Goal: Information Seeking & Learning: Understand process/instructions

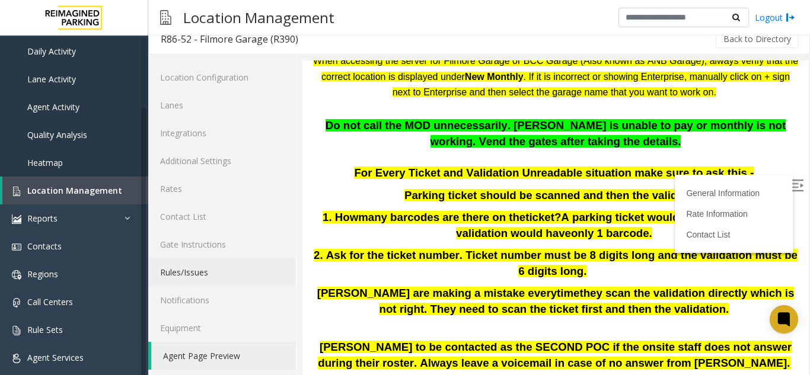
scroll to position [15, 0]
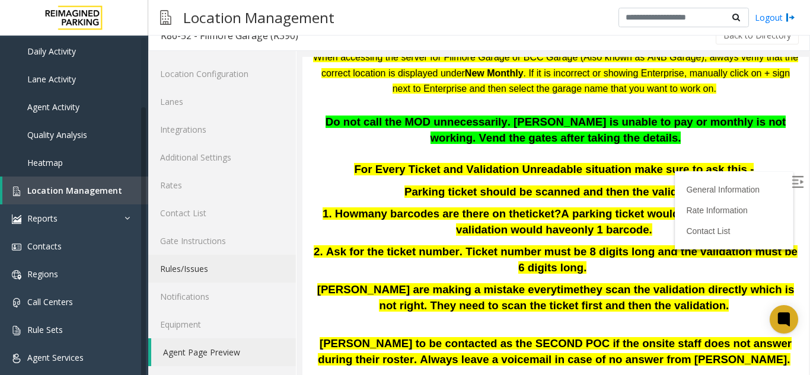
click at [196, 268] on link "Rules/Issues" at bounding box center [222, 269] width 148 height 28
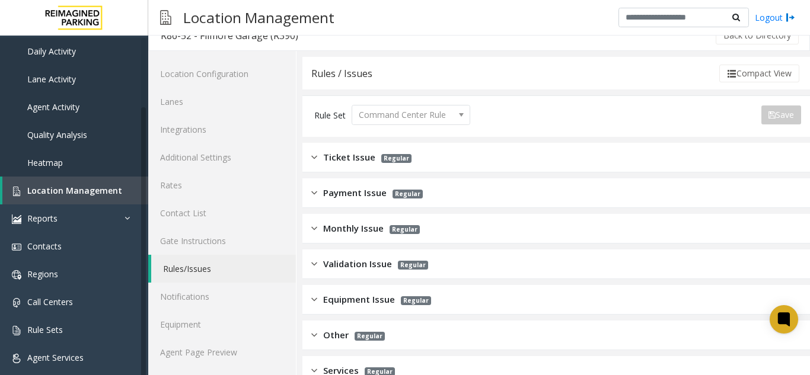
click at [317, 156] on div "Ticket Issue Regular" at bounding box center [361, 158] width 100 height 14
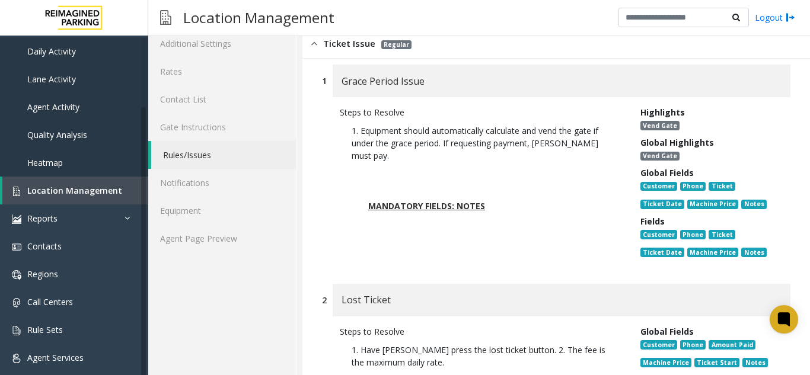
scroll to position [134, 0]
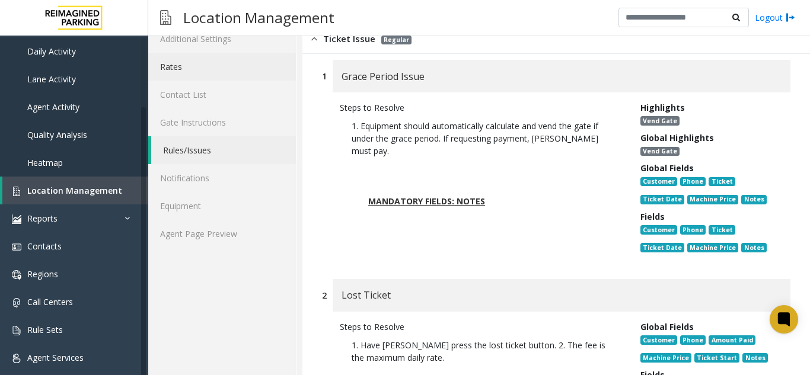
click at [197, 75] on link "Rates" at bounding box center [222, 67] width 148 height 28
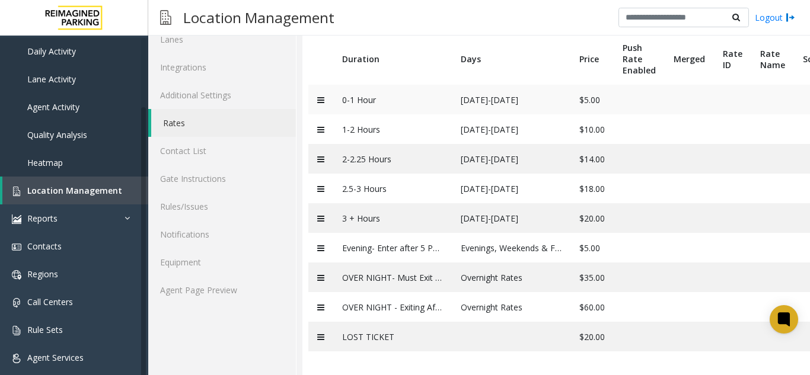
click at [607, 85] on td "$5.00" at bounding box center [592, 100] width 43 height 30
drag, startPoint x: 342, startPoint y: 92, endPoint x: 425, endPoint y: 98, distance: 83.2
click at [425, 98] on td "0-1 Hour" at bounding box center [392, 100] width 119 height 30
drag, startPoint x: 566, startPoint y: 89, endPoint x: 622, endPoint y: 90, distance: 55.8
click at [622, 90] on tr "0-1 Hour [DATE]-[DATE] $5.00" at bounding box center [625, 100] width 634 height 30
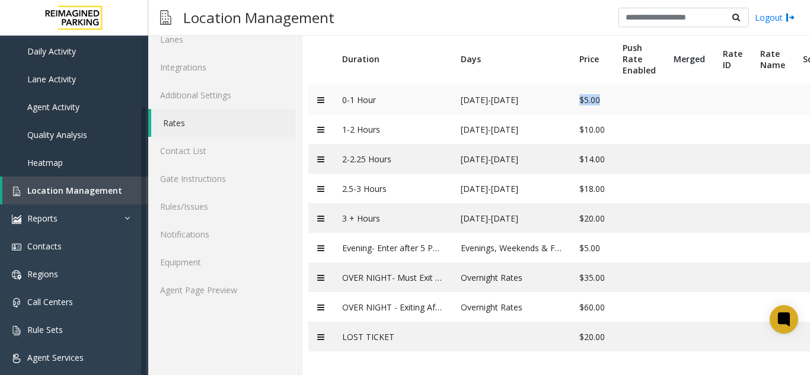
click at [587, 89] on td "$5.00" at bounding box center [592, 100] width 43 height 30
drag, startPoint x: 590, startPoint y: 90, endPoint x: 580, endPoint y: 91, distance: 9.7
click at [580, 91] on td "$5.00" at bounding box center [592, 100] width 43 height 30
click at [214, 193] on link "Rules/Issues" at bounding box center [222, 207] width 148 height 28
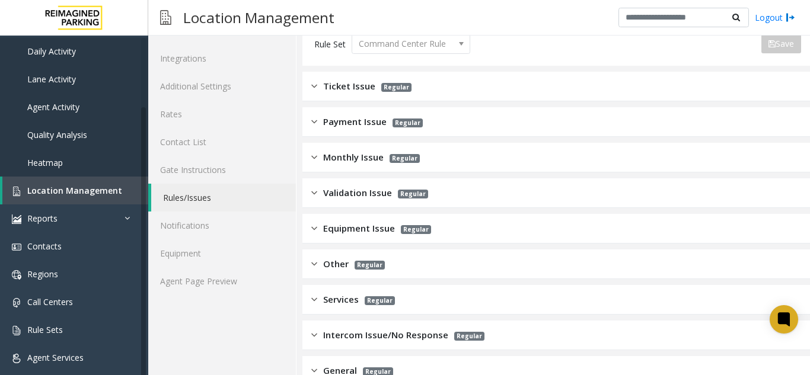
click at [323, 87] on div "Ticket Issue Regular" at bounding box center [361, 86] width 100 height 14
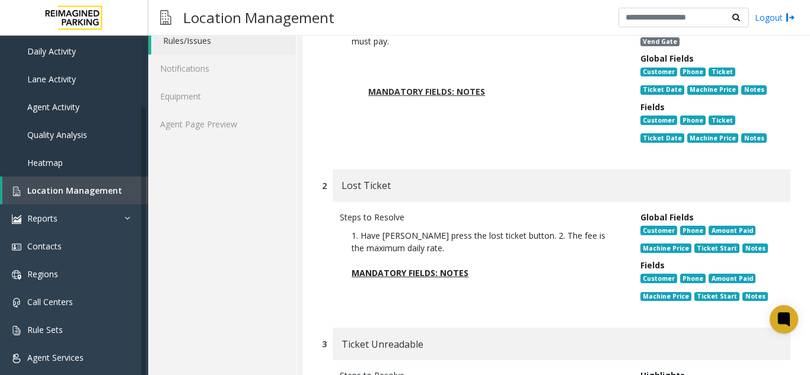
scroll to position [265, 0]
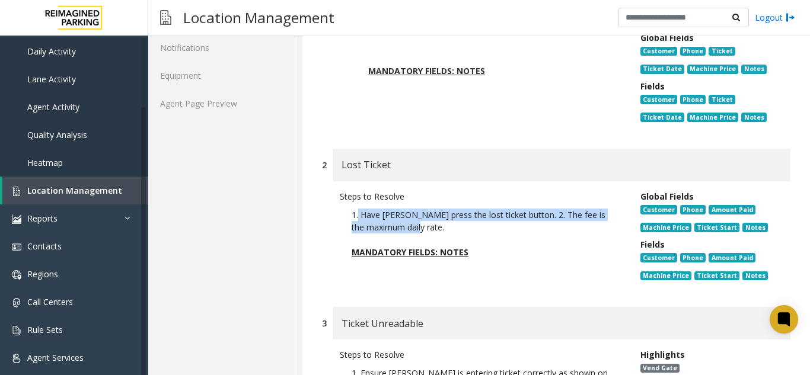
drag, startPoint x: 371, startPoint y: 215, endPoint x: 503, endPoint y: 226, distance: 132.1
click at [503, 226] on p "1. Have [PERSON_NAME] press the lost ticket button. 2. The fee is the maximum d…" at bounding box center [481, 221] width 259 height 25
click at [510, 228] on p "1. Have [PERSON_NAME] press the lost ticket button. 2. The fee is the maximum d…" at bounding box center [481, 221] width 259 height 25
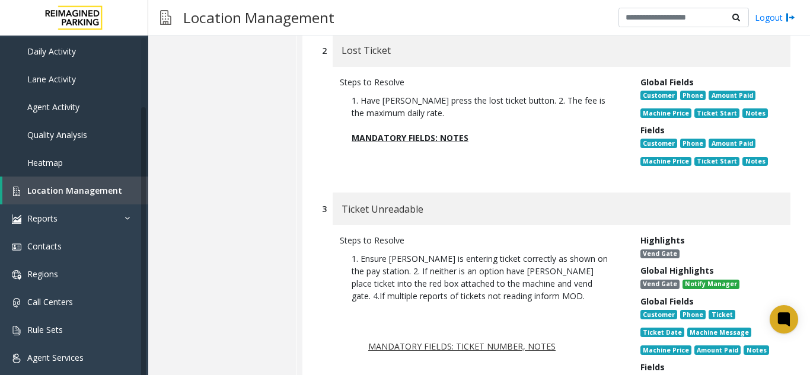
scroll to position [383, 0]
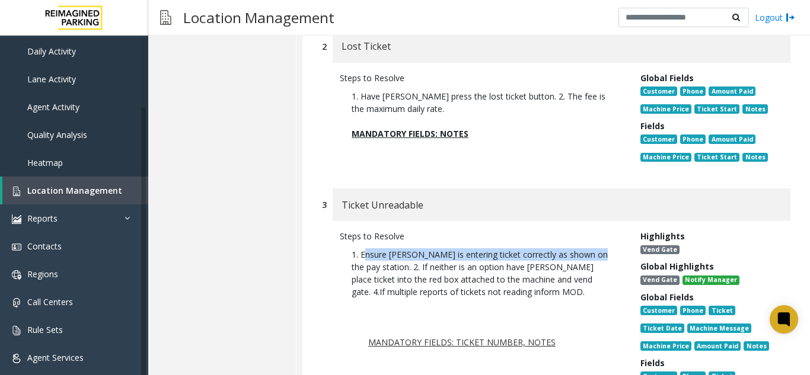
drag, startPoint x: 364, startPoint y: 253, endPoint x: 592, endPoint y: 260, distance: 229.1
click at [592, 260] on p "1. Ensure [PERSON_NAME] is entering ticket correctly as shown on the pay statio…" at bounding box center [481, 273] width 259 height 50
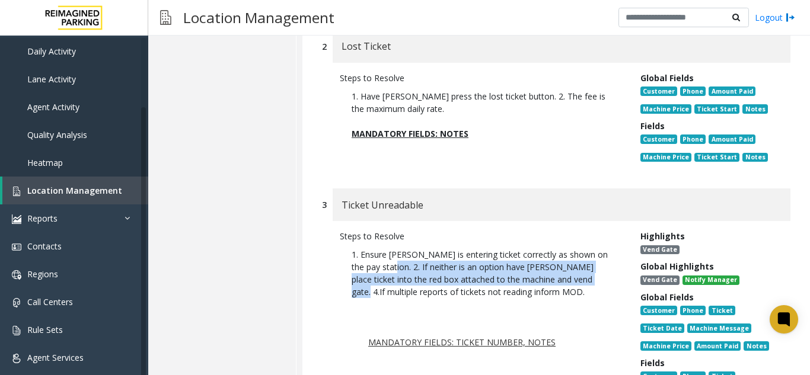
drag, startPoint x: 388, startPoint y: 267, endPoint x: 502, endPoint y: 281, distance: 114.6
click at [596, 275] on p "1. Ensure [PERSON_NAME] is entering ticket correctly as shown on the pay statio…" at bounding box center [481, 273] width 259 height 50
click at [370, 276] on p "1. Ensure [PERSON_NAME] is entering ticket correctly as shown on the pay statio…" at bounding box center [481, 273] width 259 height 50
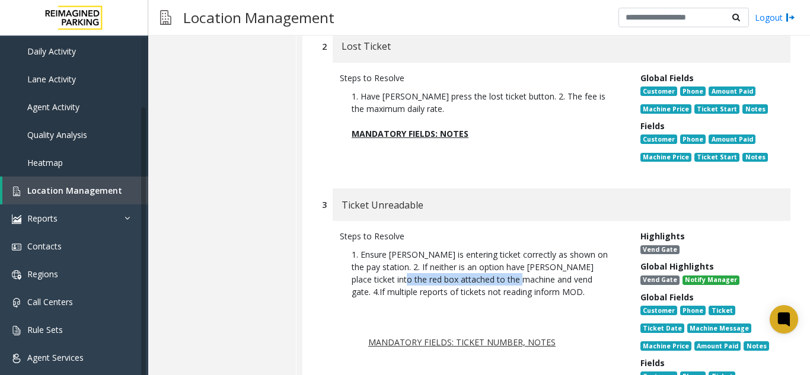
drag, startPoint x: 385, startPoint y: 281, endPoint x: 508, endPoint y: 282, distance: 122.8
click at [508, 282] on p "1. Ensure [PERSON_NAME] is entering ticket correctly as shown on the pay statio…" at bounding box center [481, 273] width 259 height 50
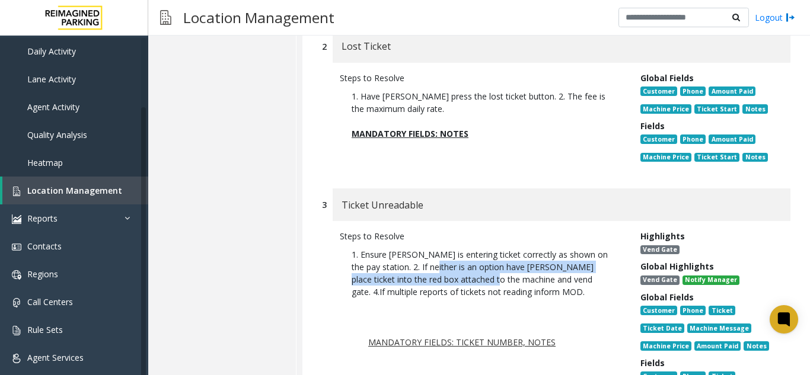
drag, startPoint x: 431, startPoint y: 268, endPoint x: 481, endPoint y: 283, distance: 52.0
click at [481, 283] on p "1. Ensure [PERSON_NAME] is entering ticket correctly as shown on the pay statio…" at bounding box center [481, 273] width 259 height 50
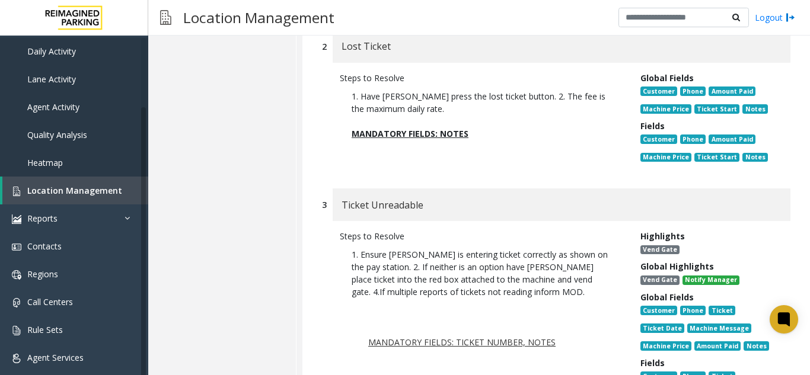
click at [499, 278] on p "1. Ensure [PERSON_NAME] is entering ticket correctly as shown on the pay statio…" at bounding box center [481, 273] width 259 height 50
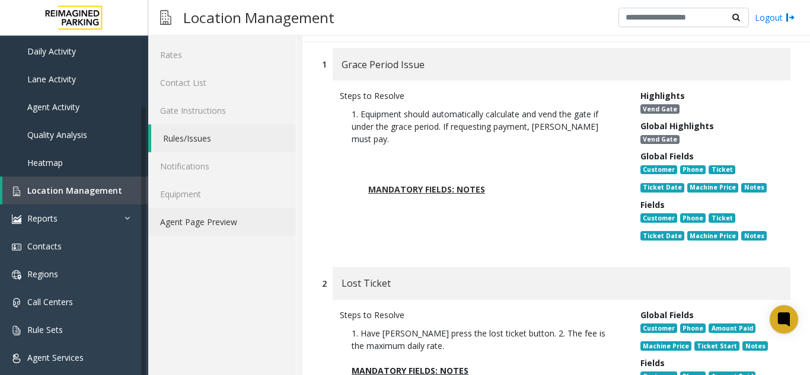
click at [184, 231] on link "Agent Page Preview" at bounding box center [222, 222] width 148 height 28
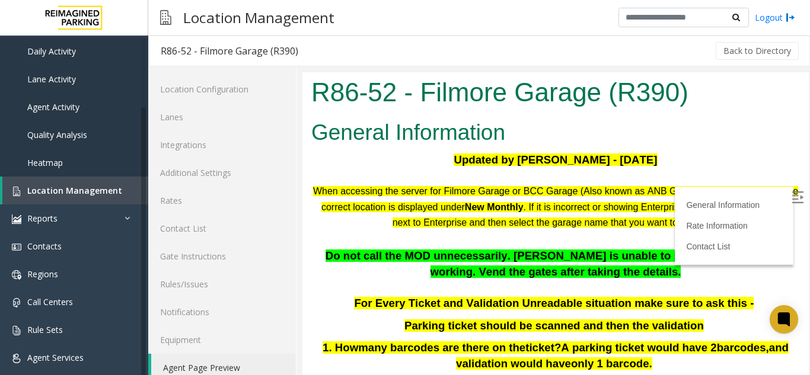
click at [790, 191] on label at bounding box center [799, 199] width 18 height 18
drag, startPoint x: 353, startPoint y: 254, endPoint x: 472, endPoint y: 257, distance: 119.3
click at [472, 257] on span "Do not call the MOD unnecessarily. [PERSON_NAME] is unable to pay or monthly is…" at bounding box center [556, 264] width 460 height 28
drag, startPoint x: 481, startPoint y: 254, endPoint x: 592, endPoint y: 257, distance: 110.9
click at [592, 257] on span "Do not call the MOD unnecessarily. [PERSON_NAME] is unable to pay or monthly is…" at bounding box center [556, 264] width 460 height 28
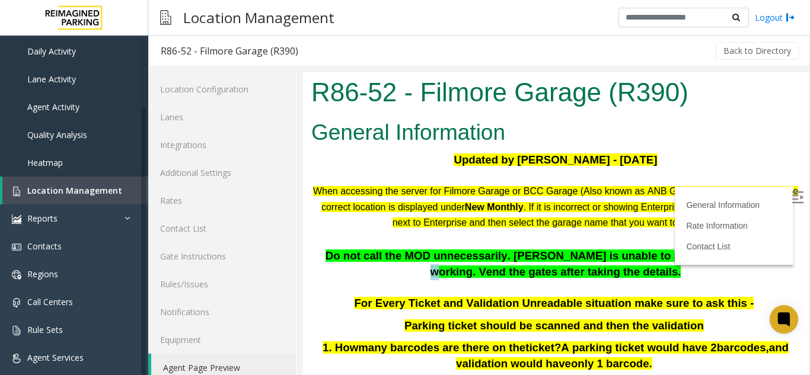
drag, startPoint x: 600, startPoint y: 255, endPoint x: 708, endPoint y: 254, distance: 107.9
click at [708, 254] on span "Do not call the MOD unnecessarily. [PERSON_NAME] is unable to pay or monthly is…" at bounding box center [556, 264] width 460 height 28
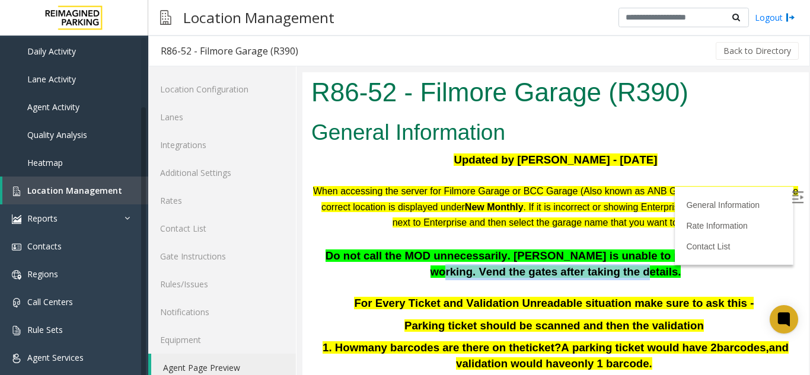
drag, startPoint x: 711, startPoint y: 257, endPoint x: 722, endPoint y: 276, distance: 22.6
click at [722, 276] on p "Do not call the MOD unnecessarily. [PERSON_NAME] is unable to pay or monthly is…" at bounding box center [555, 263] width 489 height 31
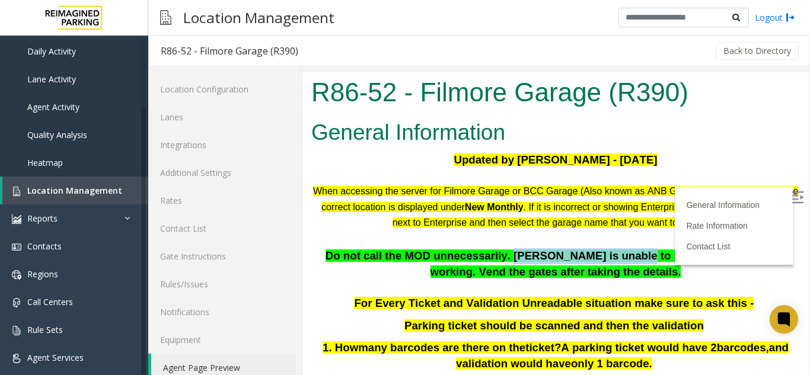
drag, startPoint x: 479, startPoint y: 254, endPoint x: 584, endPoint y: 259, distance: 105.1
click at [584, 259] on span "Do not call the MOD unnecessarily. [PERSON_NAME] is unable to pay or monthly is…" at bounding box center [556, 264] width 460 height 28
drag, startPoint x: 602, startPoint y: 256, endPoint x: 709, endPoint y: 256, distance: 106.8
click at [709, 256] on span "Do not call the MOD unnecessarily. [PERSON_NAME] is unable to pay or monthly is…" at bounding box center [556, 264] width 460 height 28
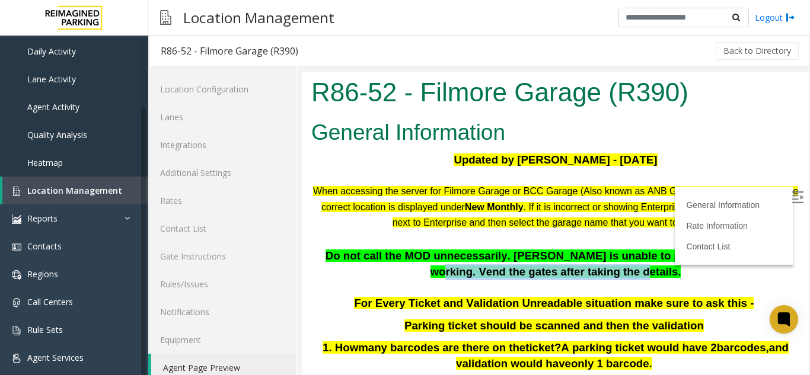
drag, startPoint x: 716, startPoint y: 259, endPoint x: 732, endPoint y: 275, distance: 23.1
click at [732, 275] on p "Do not call the MOD unnecessarily. [PERSON_NAME] is unable to pay or monthly is…" at bounding box center [555, 263] width 489 height 31
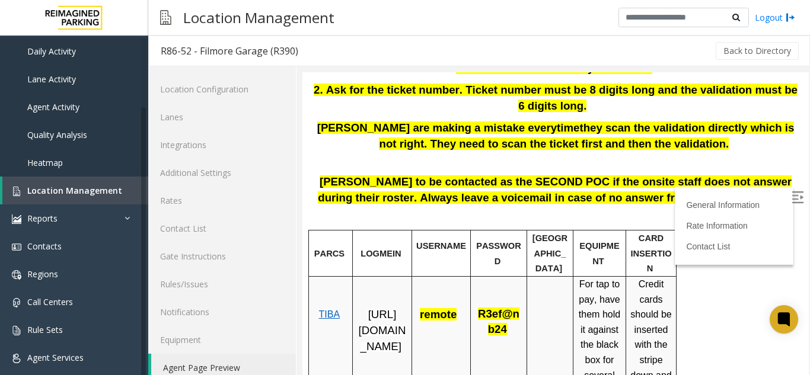
scroll to position [356, 0]
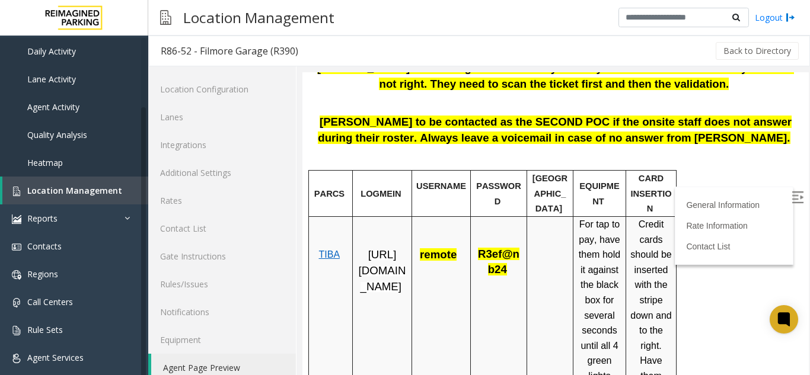
click at [375, 281] on span "[URL][DOMAIN_NAME]" at bounding box center [382, 270] width 47 height 44
drag, startPoint x: 422, startPoint y: 244, endPoint x: 454, endPoint y: 238, distance: 32.5
click at [454, 248] on span "remote" at bounding box center [438, 254] width 37 height 12
copy span "remote"
drag, startPoint x: 480, startPoint y: 239, endPoint x: 503, endPoint y: 258, distance: 29.9
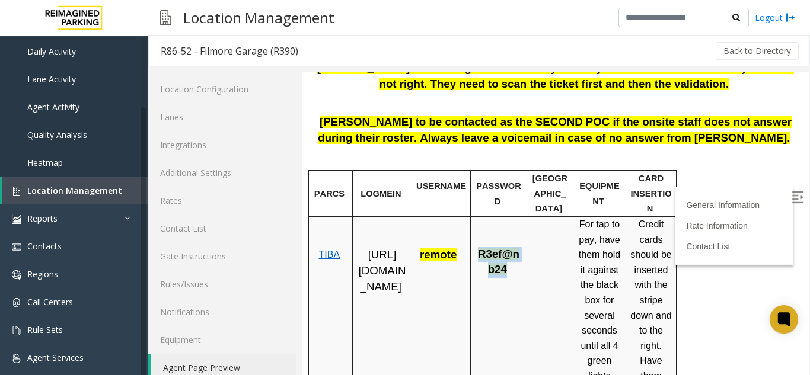
click at [503, 258] on span "R3ef@nb24" at bounding box center [499, 262] width 42 height 28
copy span "R3ef@nb24"
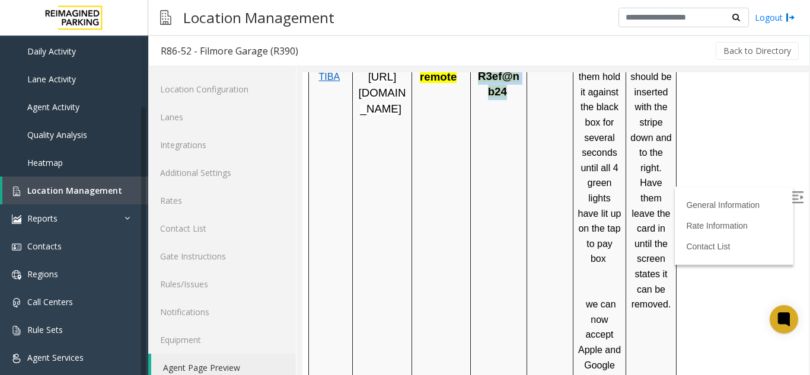
click at [493, 225] on td "R3ef@nb24" at bounding box center [499, 217] width 56 height 356
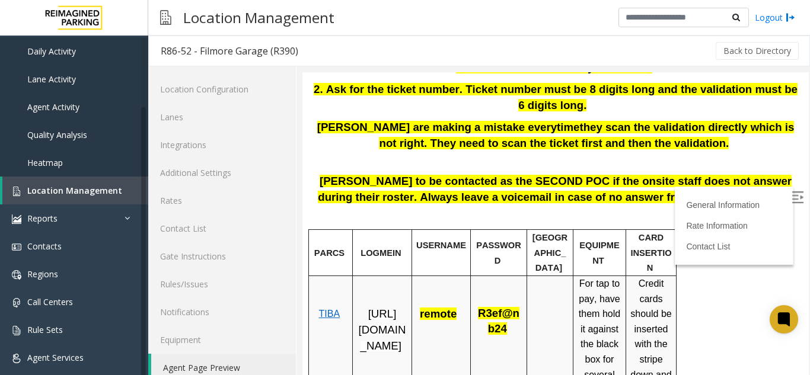
click at [495, 276] on p at bounding box center [498, 283] width 47 height 15
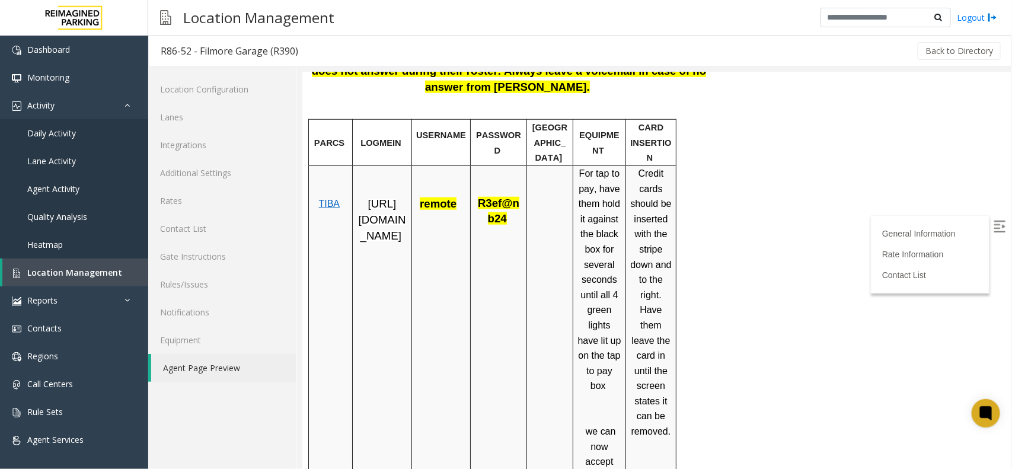
scroll to position [445, 0]
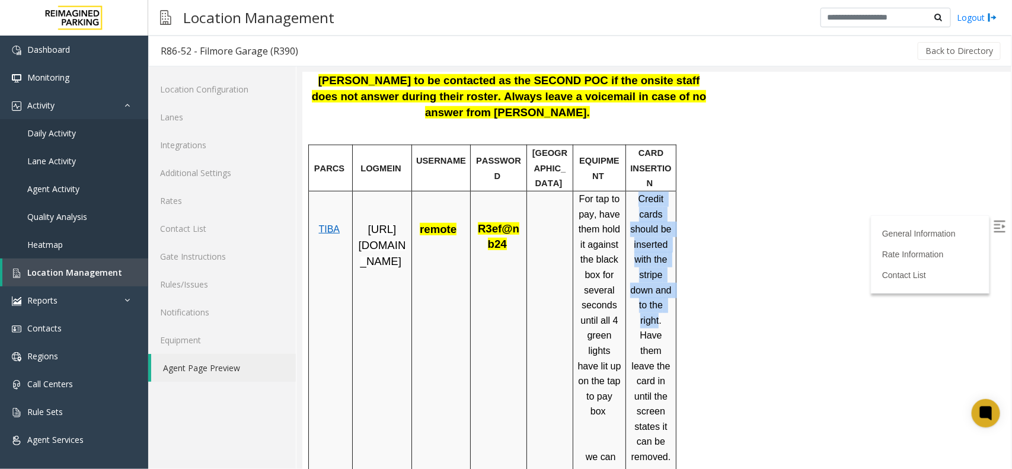
drag, startPoint x: 635, startPoint y: 155, endPoint x: 659, endPoint y: 279, distance: 126.8
click at [659, 279] on p "Credit cards should be inserted with the stripe down and to the right. Have the…" at bounding box center [651, 335] width 42 height 288
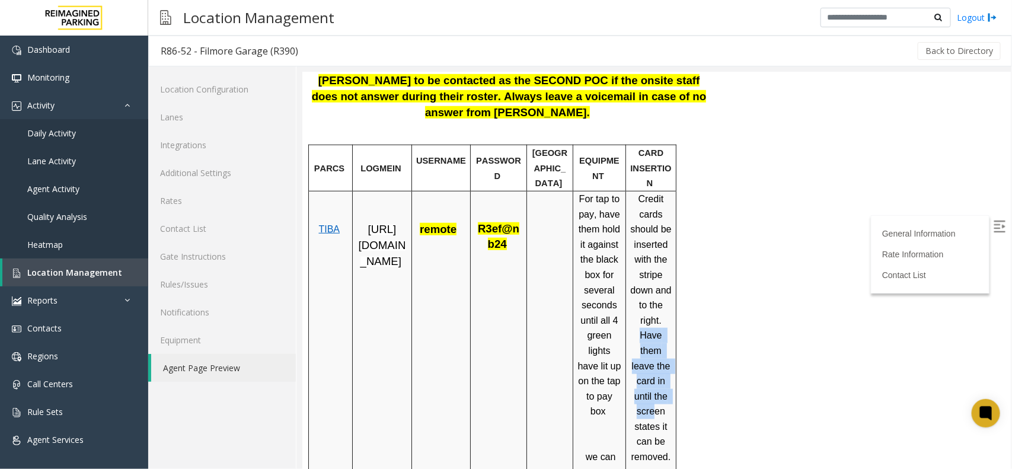
drag, startPoint x: 638, startPoint y: 299, endPoint x: 653, endPoint y: 374, distance: 76.8
click at [653, 374] on p "Credit cards should be inserted with the stripe down and to the right. Have the…" at bounding box center [651, 335] width 42 height 288
click at [647, 373] on span "Credit cards should be inserted with the stripe down and to the right. Have the…" at bounding box center [652, 334] width 44 height 283
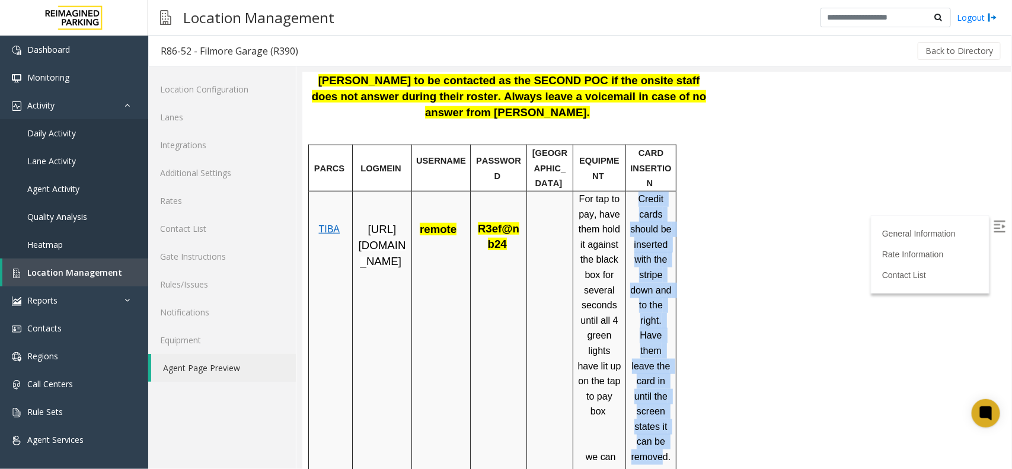
drag, startPoint x: 637, startPoint y: 150, endPoint x: 662, endPoint y: 426, distance: 276.9
click at [662, 375] on p "Credit cards should be inserted with the stripe down and to the right. Have the…" at bounding box center [651, 335] width 42 height 288
click at [664, 375] on span "Credit cards should be inserted with the stripe down and to the right. Have the…" at bounding box center [652, 334] width 44 height 283
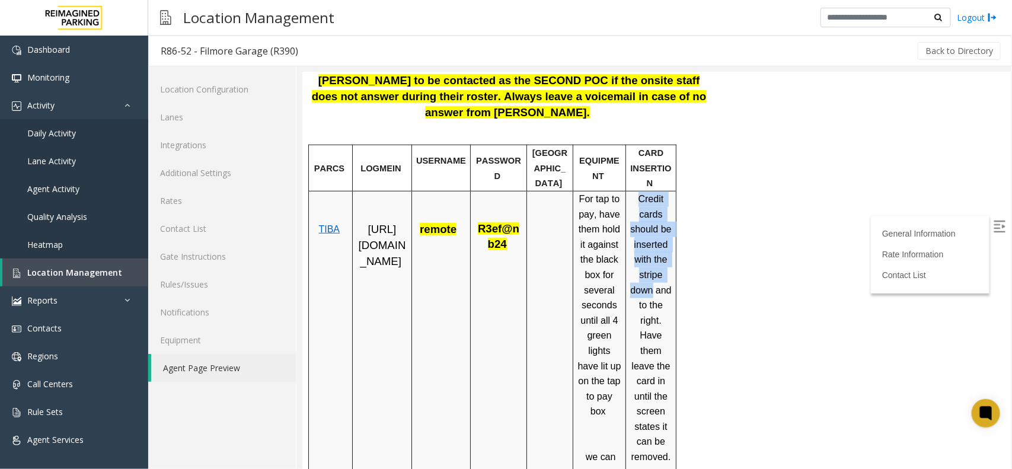
drag, startPoint x: 635, startPoint y: 152, endPoint x: 654, endPoint y: 247, distance: 96.7
click at [654, 247] on p "Credit cards should be inserted with the stripe down and to the right. Have the…" at bounding box center [651, 335] width 42 height 288
drag, startPoint x: 639, startPoint y: 293, endPoint x: 659, endPoint y: 310, distance: 26.6
click at [659, 310] on p "Credit cards should be inserted with the stripe down and to the right. Have the…" at bounding box center [651, 335] width 42 height 288
click at [643, 316] on span "Credit cards should be inserted with the stripe down and to the right. Have the…" at bounding box center [652, 334] width 44 height 283
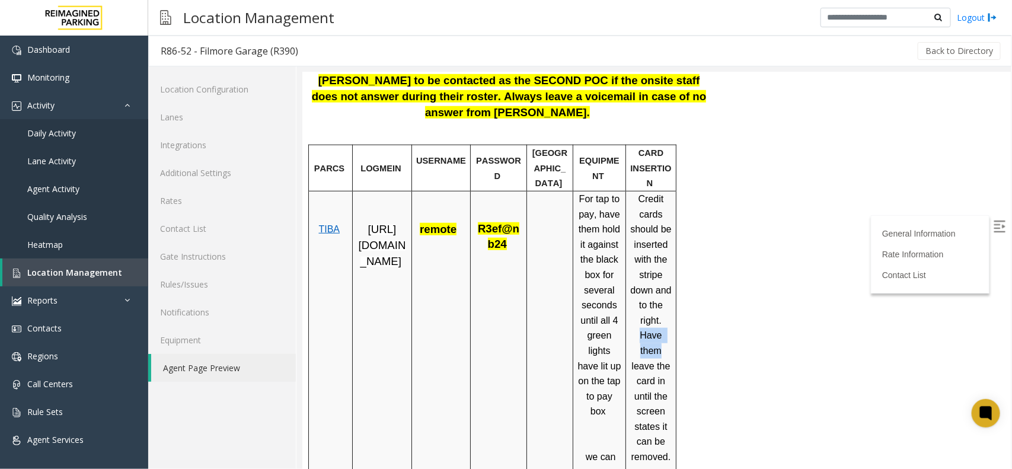
click at [655, 302] on p "Credit cards should be inserted with the stripe down and to the right. Have the…" at bounding box center [651, 335] width 42 height 288
drag, startPoint x: 641, startPoint y: 287, endPoint x: 646, endPoint y: 330, distance: 43.0
click at [646, 330] on p "Credit cards should be inserted with the stripe down and to the right. Have the…" at bounding box center [651, 335] width 42 height 288
click at [637, 334] on p "Credit cards should be inserted with the stripe down and to the right. Have the…" at bounding box center [651, 335] width 42 height 288
drag, startPoint x: 630, startPoint y: 328, endPoint x: 646, endPoint y: 367, distance: 42.3
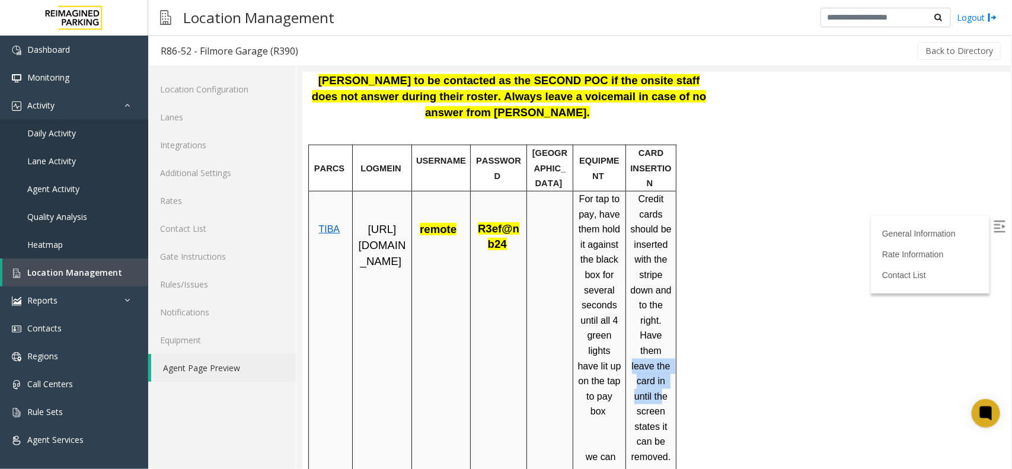
click at [664, 365] on p "Credit cards should be inserted with the stripe down and to the right. Have the…" at bounding box center [651, 335] width 42 height 288
drag, startPoint x: 634, startPoint y: 371, endPoint x: 659, endPoint y: 402, distance: 39.2
click at [659, 375] on p "Credit cards should be inserted with the stripe down and to the right. Have the…" at bounding box center [651, 335] width 42 height 288
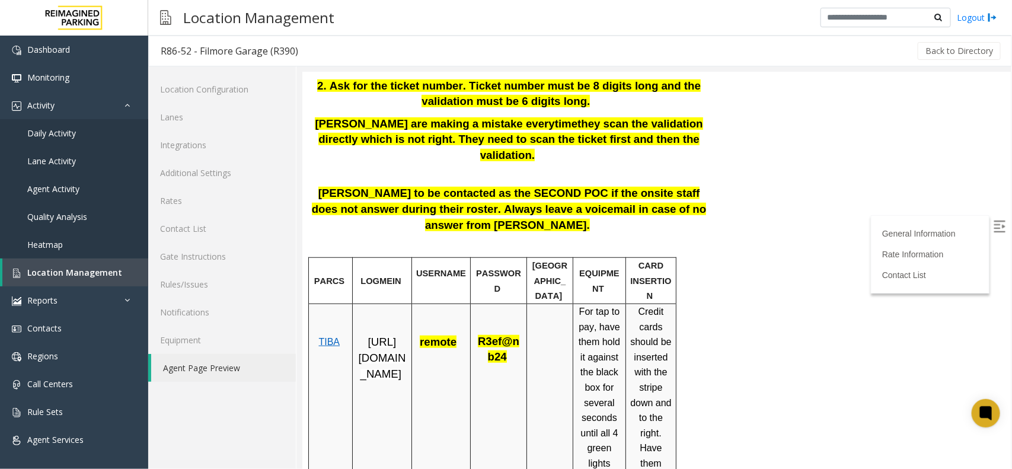
scroll to position [297, 0]
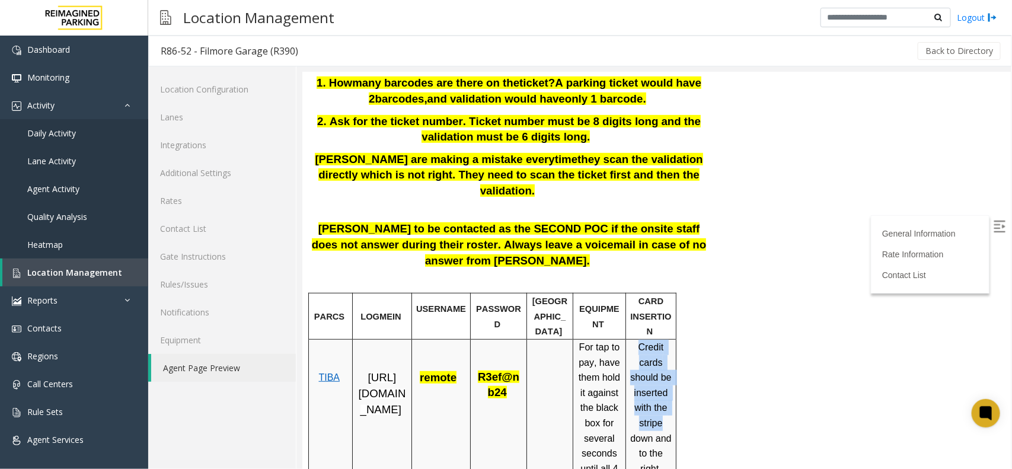
drag, startPoint x: 641, startPoint y: 301, endPoint x: 661, endPoint y: 383, distance: 84.7
drag, startPoint x: 628, startPoint y: 213, endPoint x: 617, endPoint y: 218, distance: 11.9
click at [626, 222] on span "[PERSON_NAME] to be contacted as the SECOND POC if the onsite staff does not an…" at bounding box center [508, 244] width 395 height 44
drag, startPoint x: 615, startPoint y: 215, endPoint x: 627, endPoint y: 215, distance: 11.9
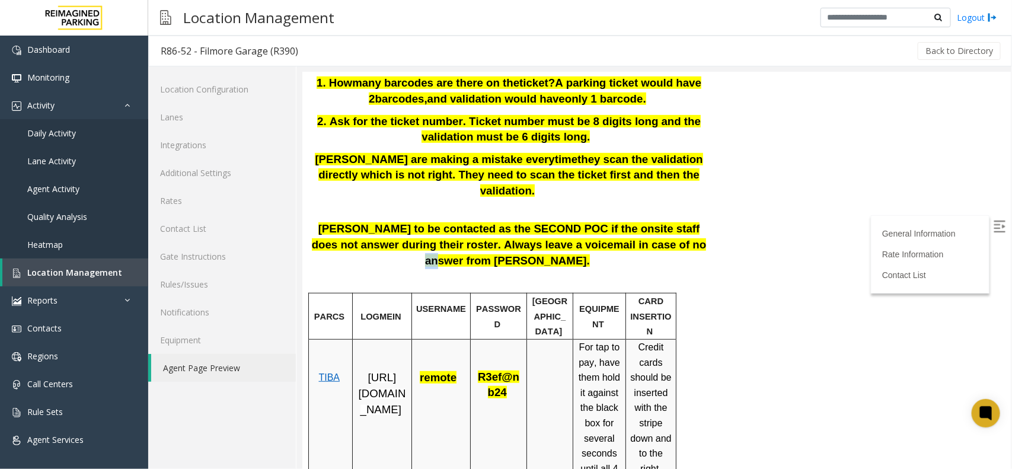
click at [627, 222] on span "[PERSON_NAME] to be contacted as the SECOND POC if the onsite staff does not an…" at bounding box center [508, 244] width 395 height 44
click at [633, 336] on div at bounding box center [651, 338] width 50 height 4
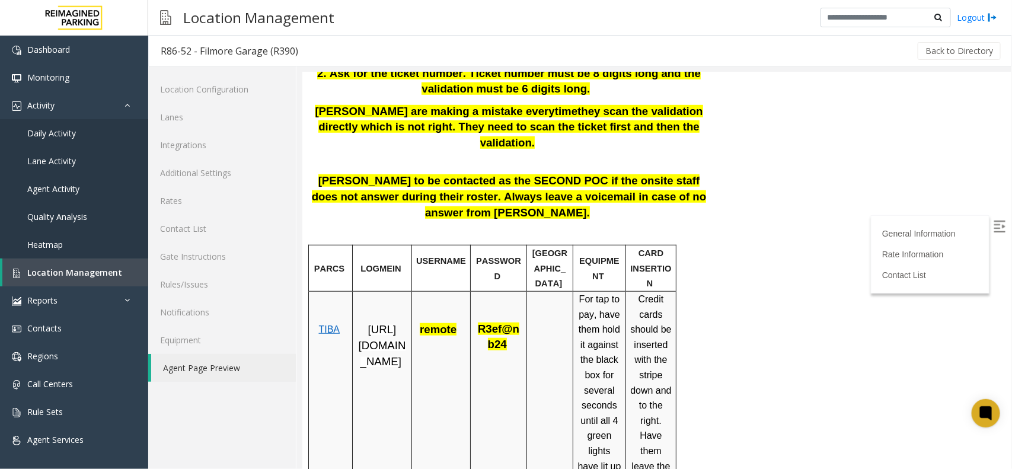
scroll to position [371, 0]
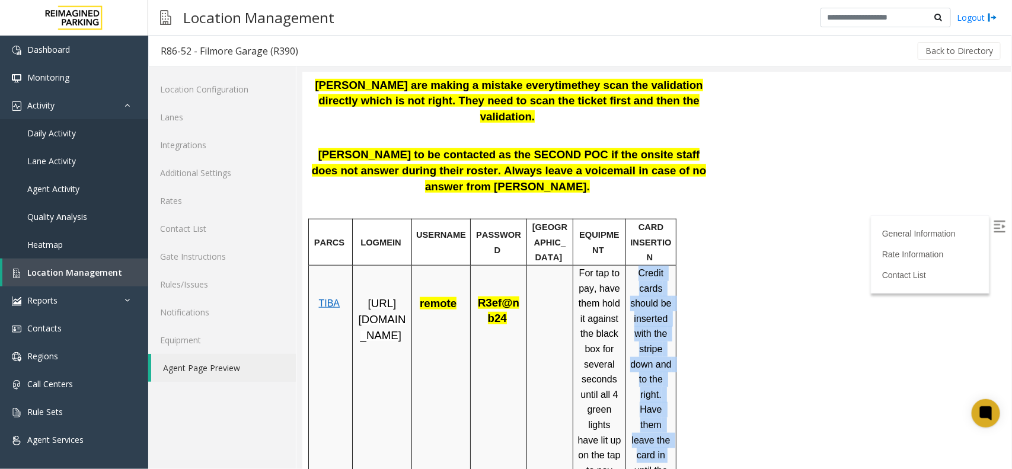
drag, startPoint x: 639, startPoint y: 230, endPoint x: 667, endPoint y: 409, distance: 180.7
click at [667, 375] on p "Credit cards should be inserted with the stripe down and to the right. Have the…" at bounding box center [651, 409] width 42 height 288
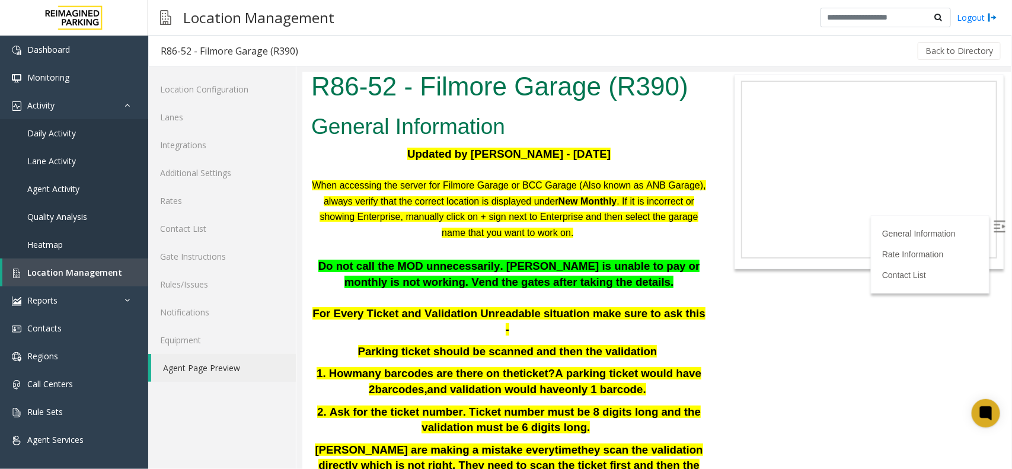
scroll to position [0, 0]
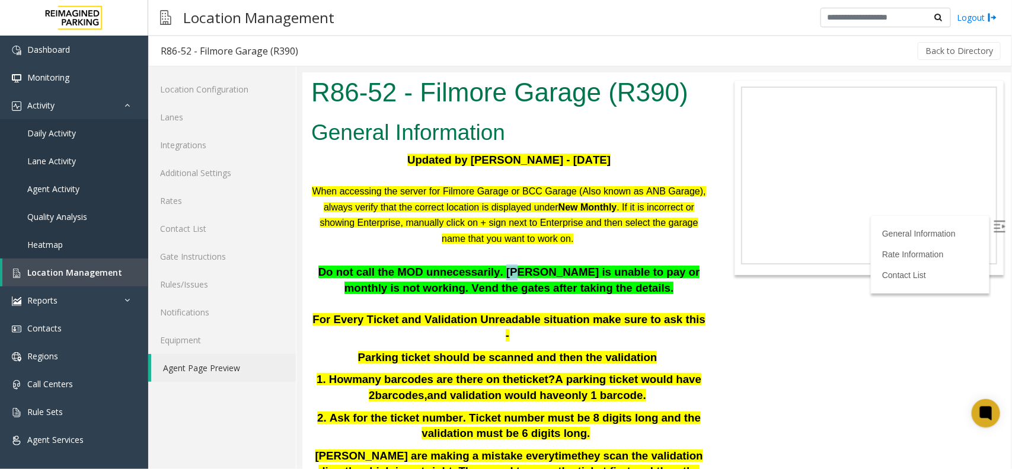
drag, startPoint x: 496, startPoint y: 267, endPoint x: 511, endPoint y: 273, distance: 16.5
click at [507, 264] on p "Do not call the MOD unnecessarily. [PERSON_NAME] is unable to pay or monthly is…" at bounding box center [509, 279] width 396 height 31
drag, startPoint x: 625, startPoint y: 285, endPoint x: 439, endPoint y: 289, distance: 186.3
click at [439, 289] on p "Do not call the MOD unnecessarily. [PERSON_NAME] is unable to pay or monthly is…" at bounding box center [509, 279] width 396 height 31
click at [621, 292] on p "Do not call the MOD unnecessarily. [PERSON_NAME] is unable to pay or monthly is…" at bounding box center [509, 279] width 396 height 31
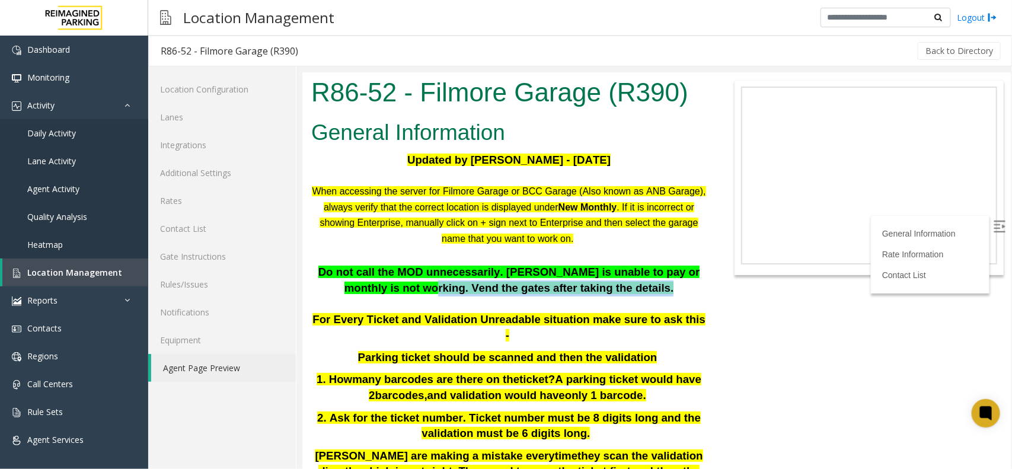
drag, startPoint x: 621, startPoint y: 292, endPoint x: 439, endPoint y: 281, distance: 182.4
click at [439, 281] on p "Do not call the MOD unnecessarily. [PERSON_NAME] is unable to pay or monthly is…" at bounding box center [509, 279] width 396 height 31
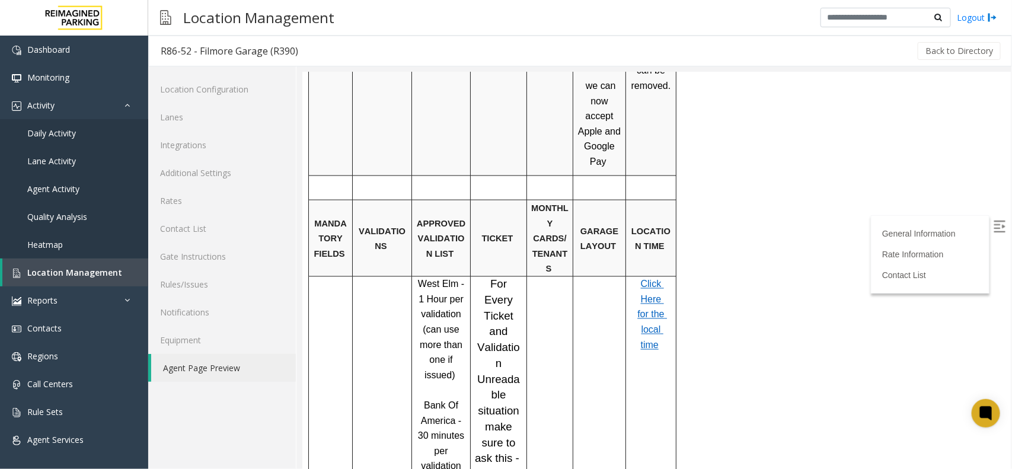
scroll to position [815, 0]
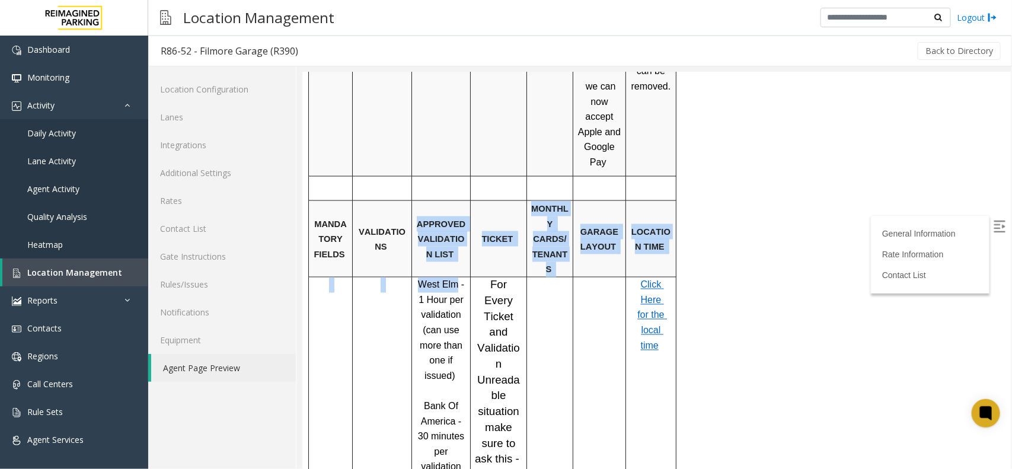
drag, startPoint x: 422, startPoint y: 144, endPoint x: 452, endPoint y: 186, distance: 51.8
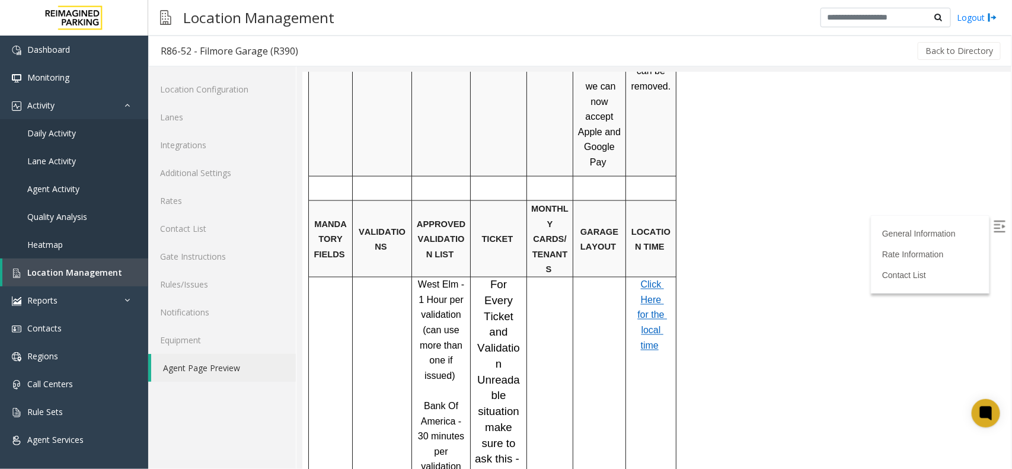
click at [429, 277] on p "West Elm - 1 Hour per validation (can use more than one if issued)" at bounding box center [441, 330] width 50 height 106
drag, startPoint x: 409, startPoint y: 195, endPoint x: 426, endPoint y: 198, distance: 17.6
click at [425, 277] on p "West Elm - 1 Hour per validation (can use more than one if issued)" at bounding box center [441, 330] width 50 height 106
drag, startPoint x: 415, startPoint y: 192, endPoint x: 452, endPoint y: 192, distance: 36.8
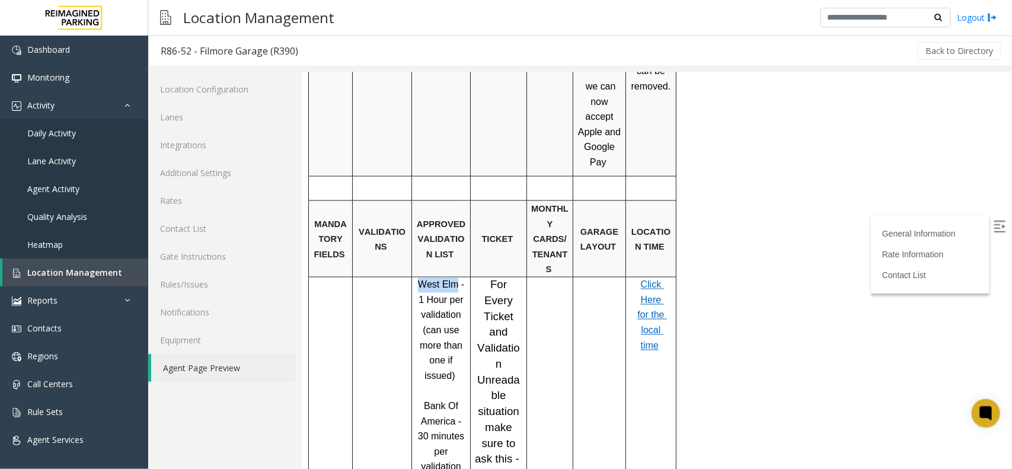
click at [452, 277] on p "West Elm - 1 Hour per validation (can use more than one if issued)" at bounding box center [441, 330] width 50 height 106
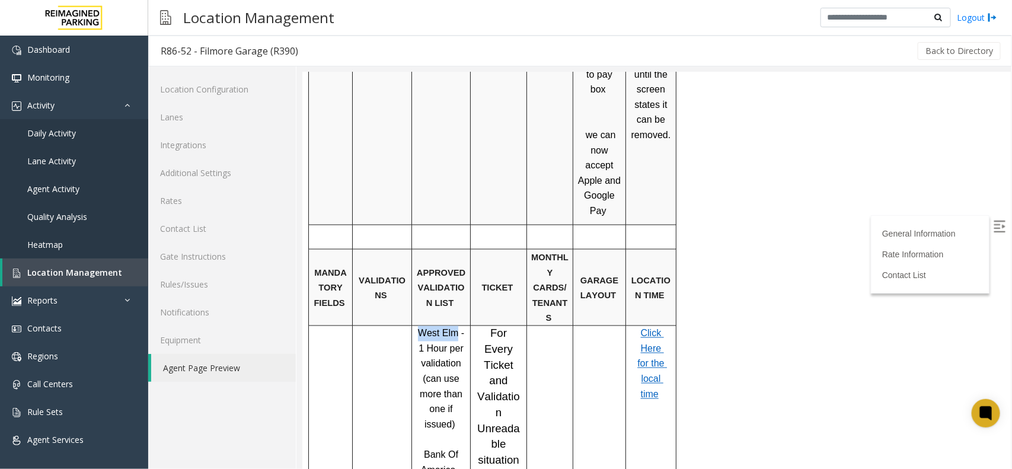
scroll to position [741, 0]
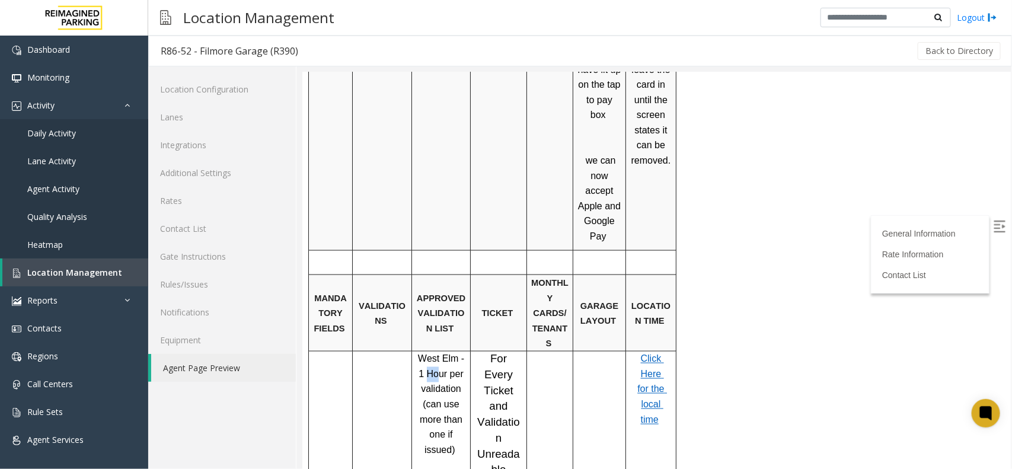
drag, startPoint x: 422, startPoint y: 282, endPoint x: 430, endPoint y: 286, distance: 8.5
click at [435, 351] on p "West Elm - 1 Hour per validation (can use more than one if issued)" at bounding box center [441, 404] width 50 height 106
drag, startPoint x: 431, startPoint y: 312, endPoint x: 457, endPoint y: 342, distance: 39.1
click at [457, 351] on p "West Elm - 1 Hour per validation (can use more than one if issued)" at bounding box center [441, 404] width 50 height 106
click at [447, 355] on span "West Elm - 1 Hour per validation (can use more than one if issued)" at bounding box center [442, 403] width 49 height 101
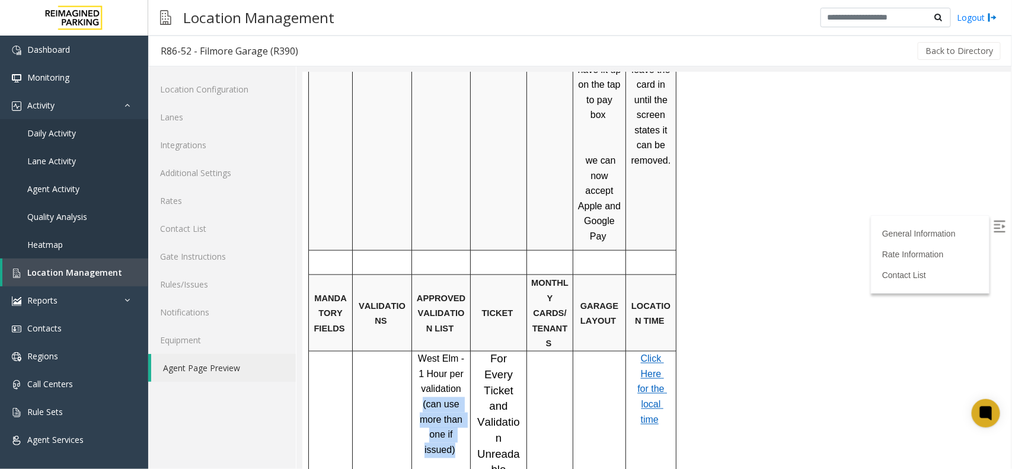
drag, startPoint x: 452, startPoint y: 355, endPoint x: 425, endPoint y: 311, distance: 51.4
click at [425, 353] on span "West Elm - 1 Hour per validation (can use more than one if issued)" at bounding box center [442, 403] width 49 height 101
click at [436, 353] on span "West Elm - 1 Hour per validation (can use more than one if issued)" at bounding box center [442, 403] width 49 height 101
drag, startPoint x: 413, startPoint y: 262, endPoint x: 449, endPoint y: 273, distance: 37.3
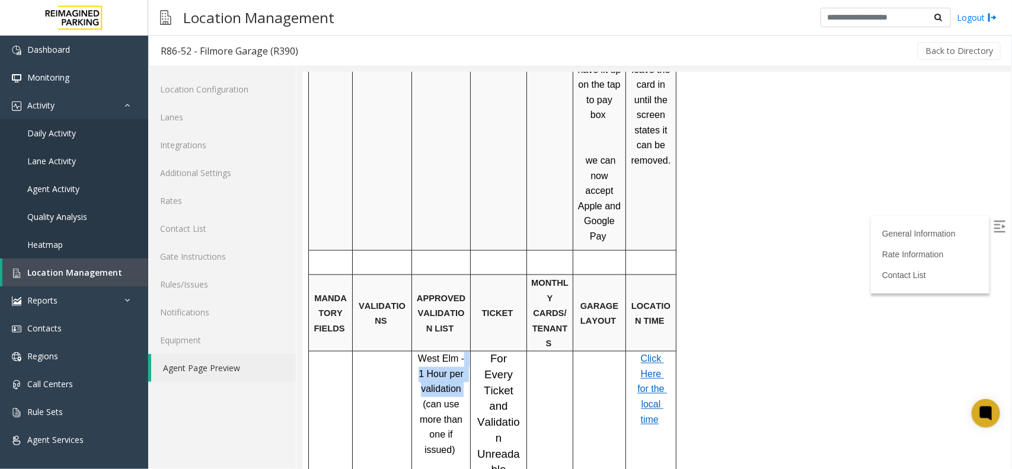
drag, startPoint x: 457, startPoint y: 266, endPoint x: 462, endPoint y: 294, distance: 28.4
click at [462, 351] on p "West Elm - 1 Hour per validation (can use more than one if issued)" at bounding box center [441, 404] width 50 height 106
drag, startPoint x: 418, startPoint y: 263, endPoint x: 461, endPoint y: 361, distance: 106.8
click at [461, 361] on p "West Elm - 1 Hour per validation (can use more than one if issued)" at bounding box center [441, 404] width 50 height 106
click at [442, 353] on span "West Elm - 1 Hour per validation (can use more than one if issued)" at bounding box center [442, 403] width 49 height 101
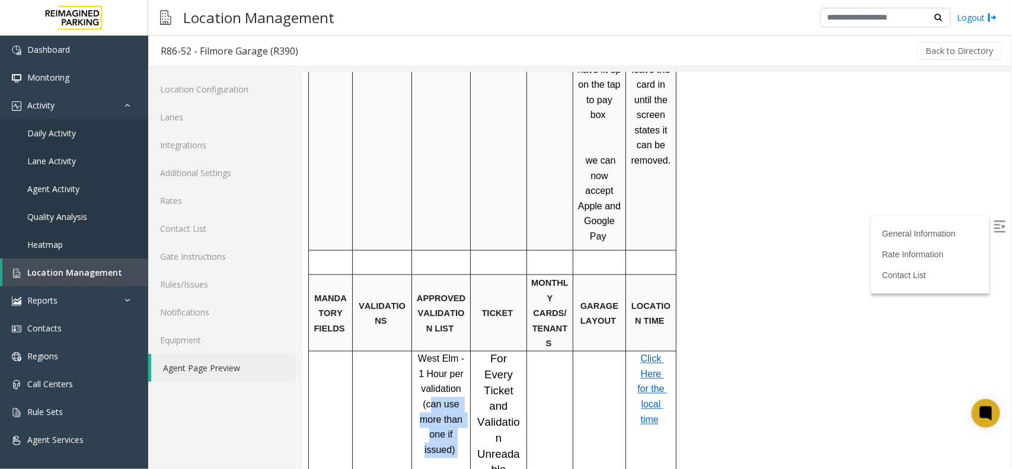
drag, startPoint x: 431, startPoint y: 311, endPoint x: 460, endPoint y: 356, distance: 54.4
click at [460, 356] on p "West Elm - 1 Hour per validation (can use more than one if issued)" at bounding box center [441, 404] width 50 height 106
click at [448, 351] on p "West Elm - 1 Hour per validation (can use more than one if issued)" at bounding box center [441, 404] width 50 height 106
drag, startPoint x: 427, startPoint y: 312, endPoint x: 451, endPoint y: 358, distance: 51.7
click at [451, 358] on span "West Elm - 1 Hour per validation (can use more than one if issued)" at bounding box center [442, 403] width 49 height 101
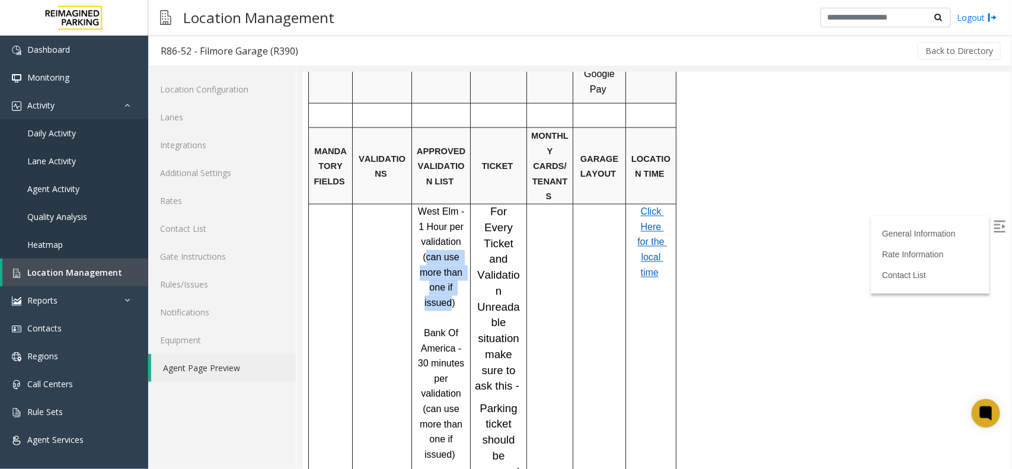
scroll to position [890, 0]
drag, startPoint x: 425, startPoint y: 238, endPoint x: 449, endPoint y: 257, distance: 30.4
click at [449, 327] on span "Bank Of America - 30 minutes per validation (can use more than one if issued)" at bounding box center [442, 393] width 49 height 132
drag, startPoint x: 453, startPoint y: 254, endPoint x: 459, endPoint y: 288, distance: 34.9
click at [459, 327] on span "Bank Of America - 30 minutes per validation (can use more than one if issued)" at bounding box center [442, 393] width 49 height 132
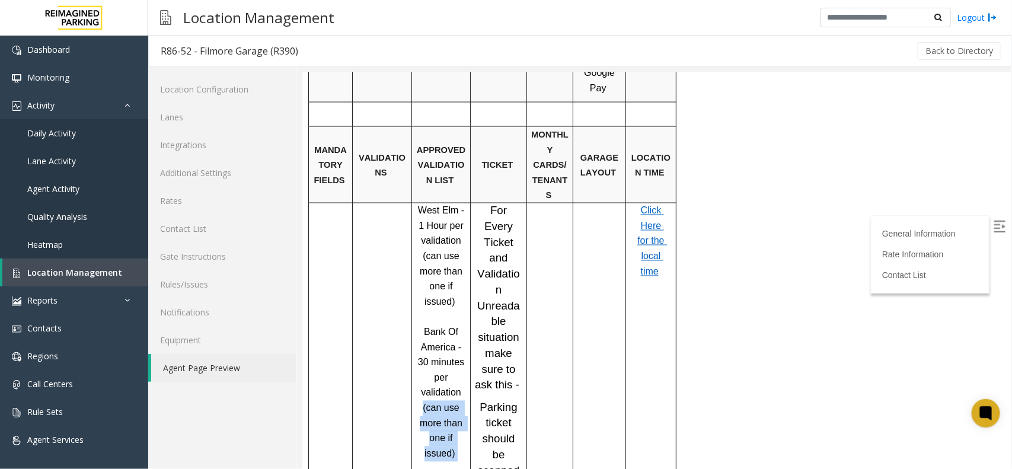
drag, startPoint x: 423, startPoint y: 301, endPoint x: 455, endPoint y: 349, distance: 57.9
click at [455, 349] on p "Bank Of America - 30 minutes per validation (can use more than one if issued)" at bounding box center [441, 392] width 50 height 136
click at [443, 348] on span "Bank Of America - 30 minutes per validation (can use more than one if issued)" at bounding box center [442, 393] width 49 height 132
drag, startPoint x: 425, startPoint y: 241, endPoint x: 447, endPoint y: 262, distance: 30.2
click at [447, 324] on p "Bank Of America - 30 minutes per validation (can use more than one if issued)" at bounding box center [441, 392] width 50 height 136
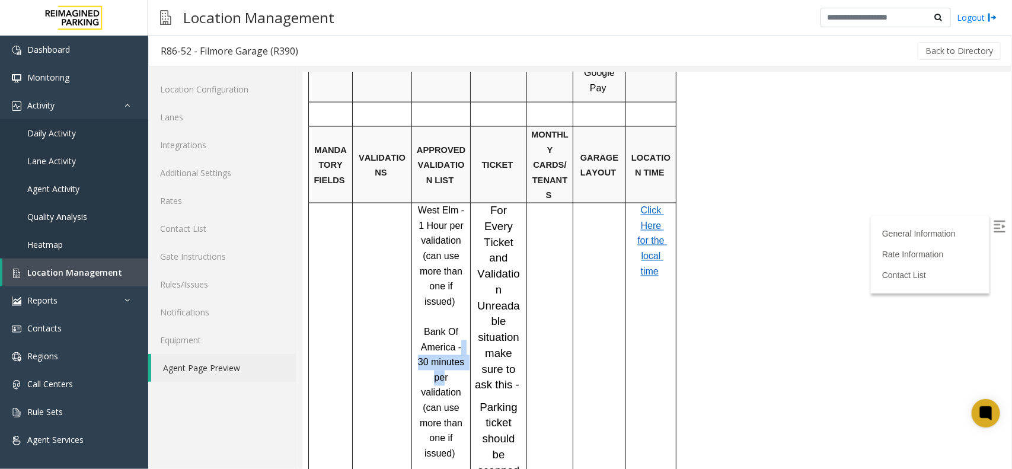
drag, startPoint x: 452, startPoint y: 256, endPoint x: 463, endPoint y: 254, distance: 11.4
click at [462, 327] on span "Bank Of America - 30 minutes per validation (can use more than one if issued)" at bounding box center [442, 393] width 49 height 132
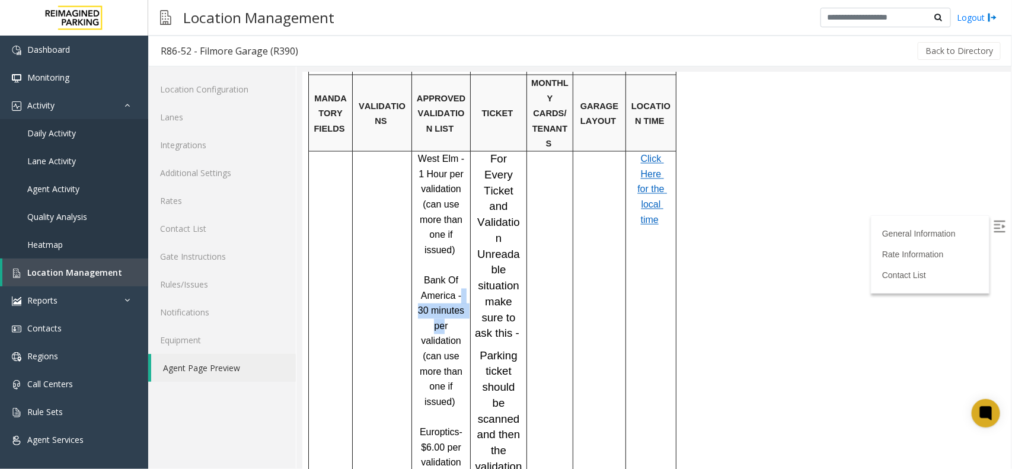
scroll to position [964, 0]
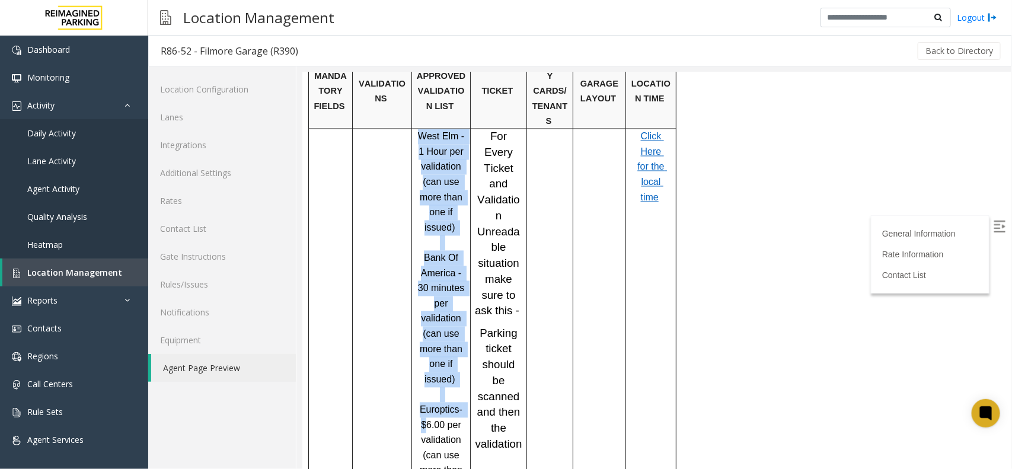
drag, startPoint x: 419, startPoint y: 313, endPoint x: 467, endPoint y: 345, distance: 57.7
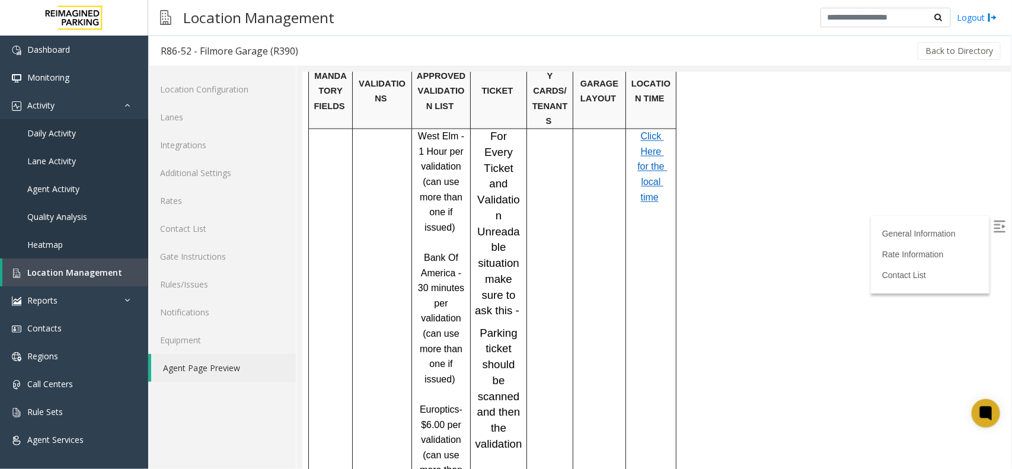
click at [445, 375] on span "- $6.00 per validation (can use more than one if issued)" at bounding box center [442, 454] width 46 height 101
click at [187, 196] on link "Rates" at bounding box center [222, 201] width 148 height 28
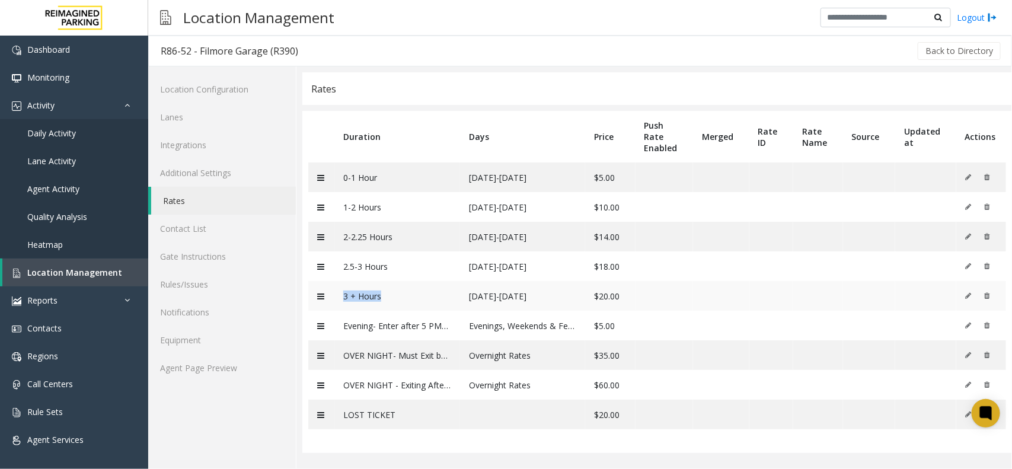
drag, startPoint x: 342, startPoint y: 301, endPoint x: 425, endPoint y: 297, distance: 82.5
click at [425, 297] on td "3 + Hours" at bounding box center [396, 296] width 125 height 30
drag, startPoint x: 638, startPoint y: 295, endPoint x: 564, endPoint y: 292, distance: 73.6
click at [562, 292] on tr "3 + Hours [DATE]-[DATE] $20.00" at bounding box center [657, 296] width 698 height 30
click at [228, 364] on link "Agent Page Preview" at bounding box center [222, 368] width 148 height 28
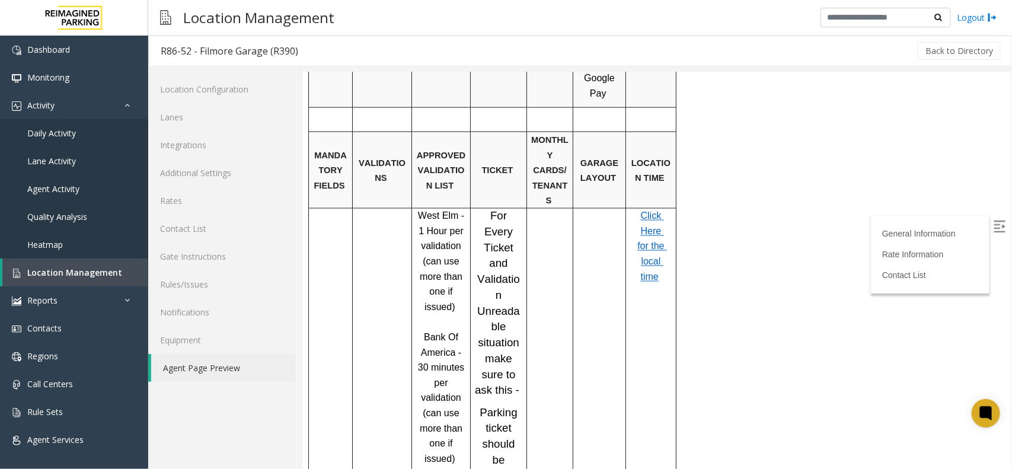
scroll to position [964, 0]
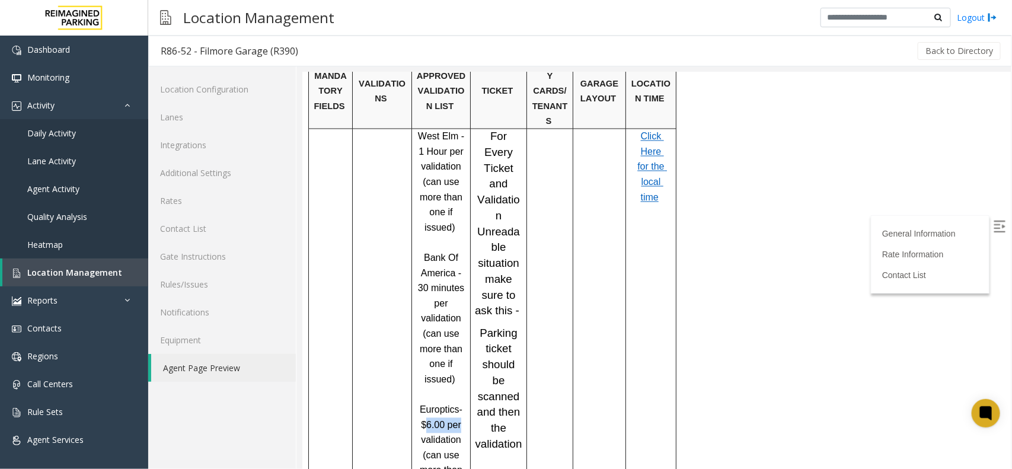
drag, startPoint x: 415, startPoint y: 316, endPoint x: 454, endPoint y: 320, distance: 40.0
click at [454, 320] on div "West Elm - 1 Hour per validation (can use more than one if issued) Bank Of Amer…" at bounding box center [441, 319] width 58 height 380
drag, startPoint x: 460, startPoint y: 337, endPoint x: 419, endPoint y: 318, distance: 45.6
click at [419, 375] on p "Europtics - $6.00 per validation (can use more than one if issued)" at bounding box center [441, 455] width 50 height 106
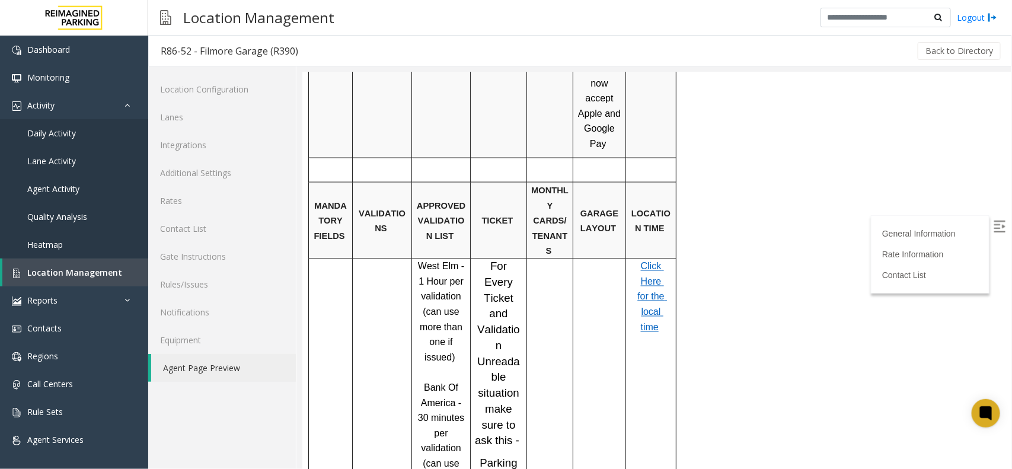
scroll to position [741, 0]
